Goal: Use online tool/utility: Utilize a website feature to perform a specific function

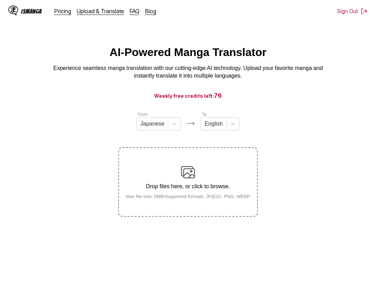
click at [306, 190] on section "From Japanese To English Drop files here, or click to browse. Max file size: 5M…" at bounding box center [188, 164] width 364 height 106
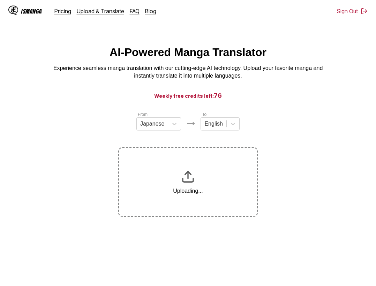
scroll to position [71, 0]
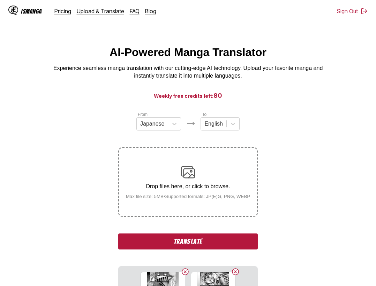
scroll to position [7, 0]
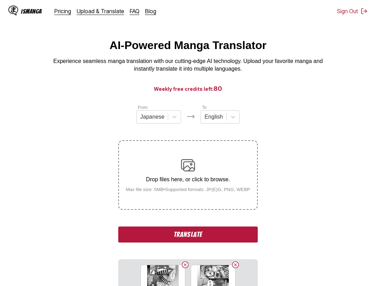
click at [202, 237] on button "Translate" at bounding box center [187, 235] width 139 height 16
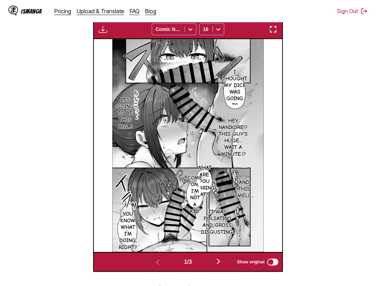
scroll to position [108, 0]
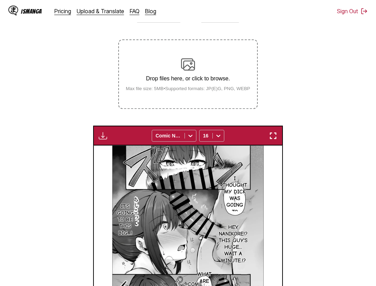
click at [272, 134] on img "button" at bounding box center [273, 136] width 8 height 8
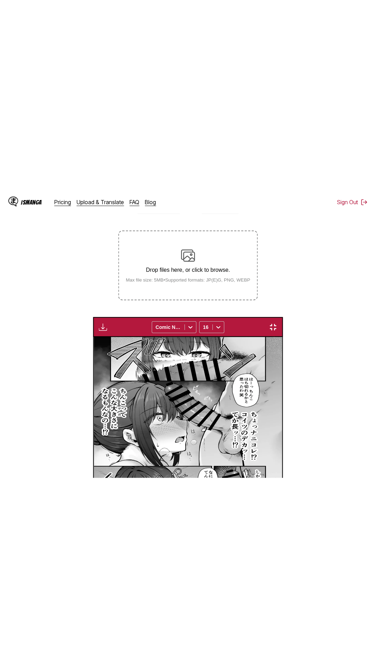
scroll to position [44, 0]
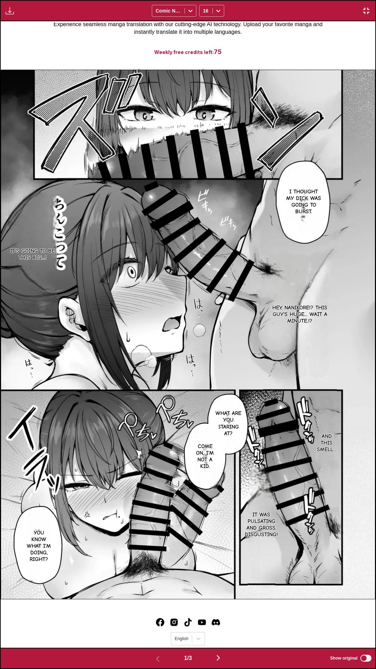
click at [279, 0] on div "Download Panel Download All Comic Neue 16" at bounding box center [188, 10] width 376 height 21
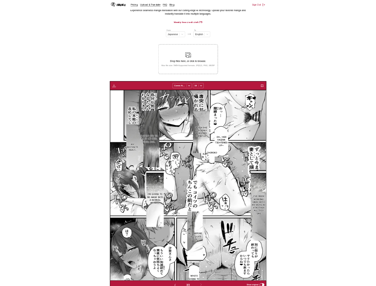
scroll to position [0, 377]
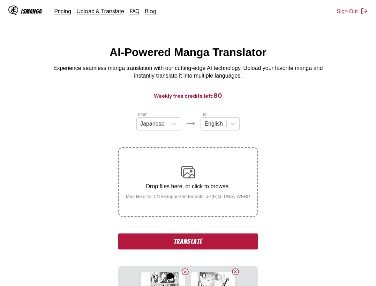
click at [221, 248] on button "Translate" at bounding box center [187, 242] width 139 height 16
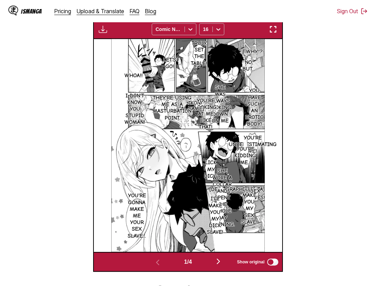
scroll to position [72, 0]
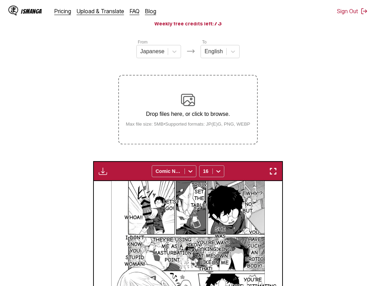
click at [268, 173] on div "Download Panel Download All Comic Neue 16" at bounding box center [188, 171] width 190 height 20
click at [270, 170] on img "button" at bounding box center [273, 171] width 8 height 8
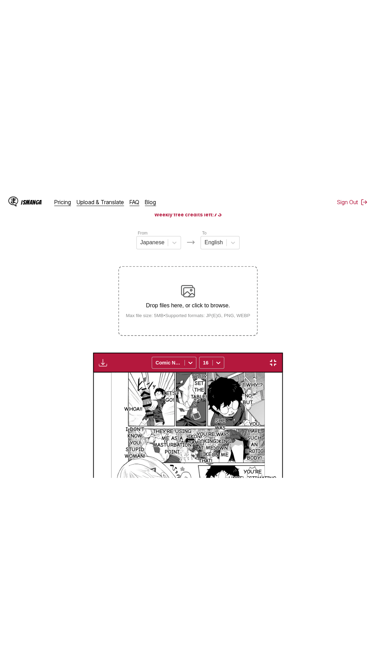
scroll to position [44, 0]
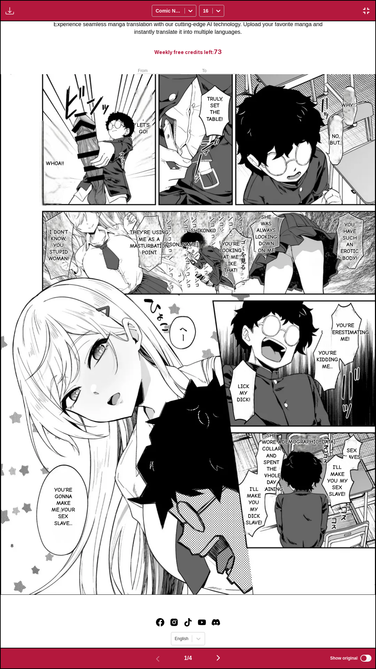
click at [298, 0] on div "Download Panel Download All Comic Neue 16" at bounding box center [188, 10] width 376 height 21
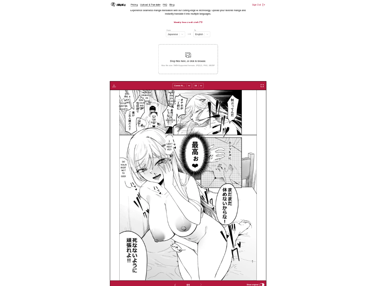
scroll to position [0, 565]
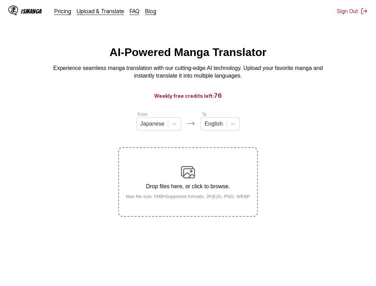
scroll to position [7, 0]
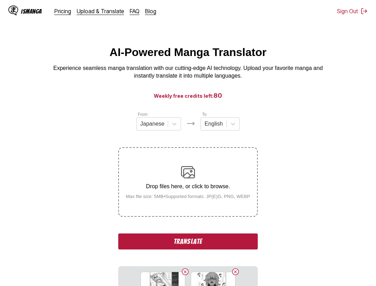
drag, startPoint x: 222, startPoint y: 240, endPoint x: 227, endPoint y: 251, distance: 11.8
click at [222, 240] on button "Translate" at bounding box center [187, 242] width 139 height 16
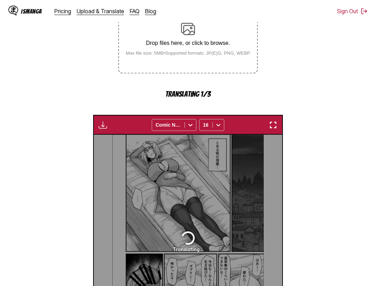
scroll to position [108, 0]
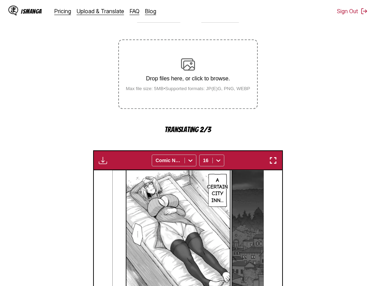
click at [275, 160] on img "button" at bounding box center [273, 160] width 8 height 8
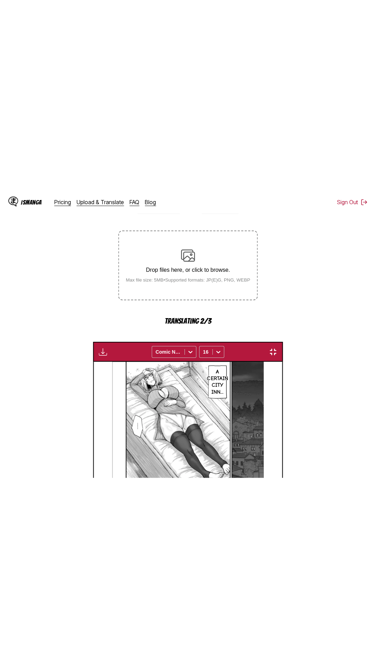
scroll to position [44, 0]
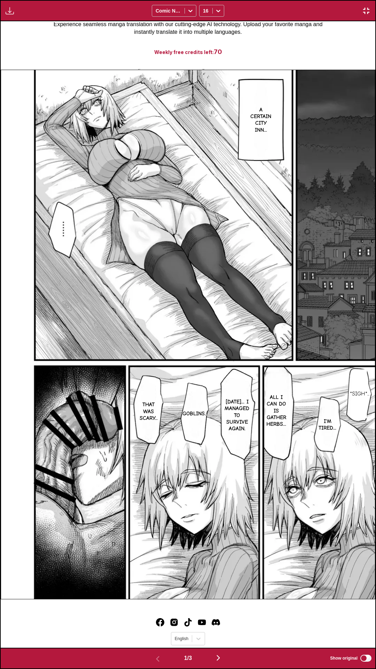
click at [275, 0] on div "Waiting for translations to be done... Comic Neue 16" at bounding box center [188, 10] width 376 height 21
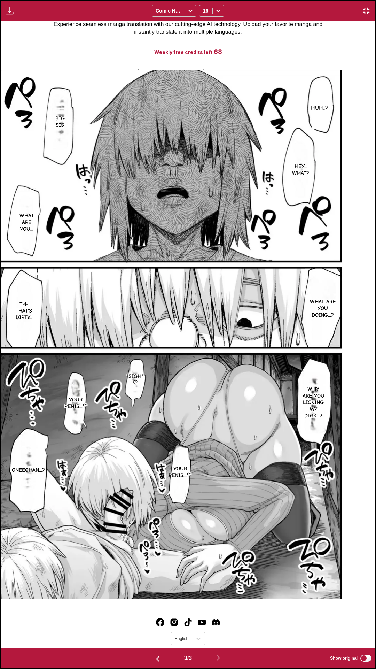
scroll to position [0, 750]
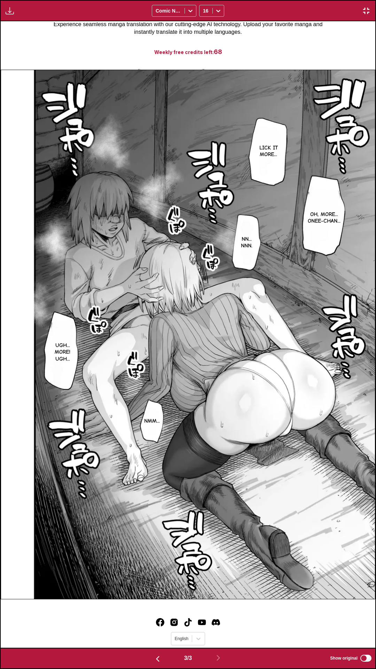
click at [368, 10] on img "button" at bounding box center [366, 11] width 8 height 8
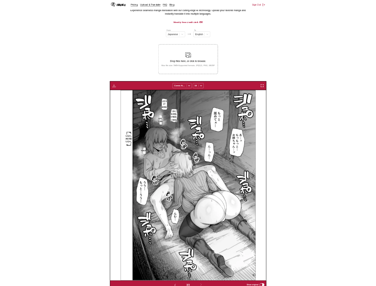
scroll to position [0, 377]
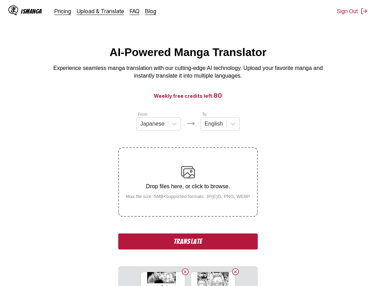
drag, startPoint x: 208, startPoint y: 246, endPoint x: 206, endPoint y: 253, distance: 7.9
click at [208, 245] on button "Translate" at bounding box center [187, 242] width 139 height 16
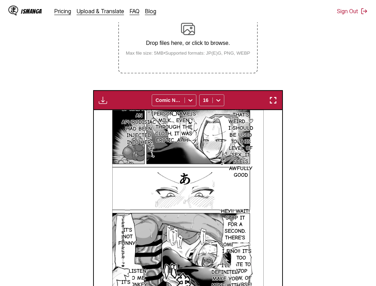
scroll to position [108, 0]
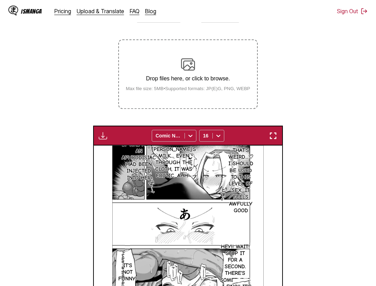
click at [275, 138] on img "button" at bounding box center [273, 136] width 8 height 8
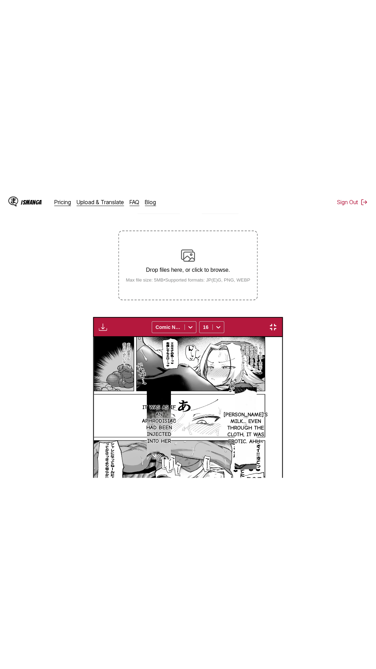
scroll to position [44, 0]
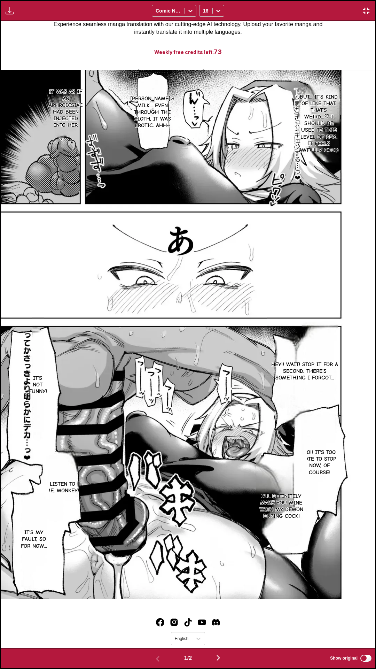
click at [295, 0] on div "Download Panel Download All Comic Neue 16" at bounding box center [188, 10] width 376 height 21
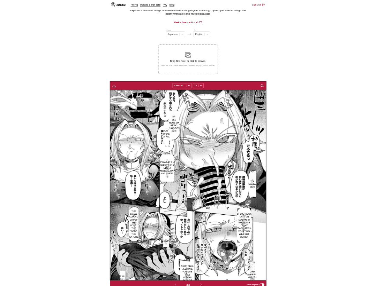
scroll to position [0, 188]
